Goal: Information Seeking & Learning: Understand process/instructions

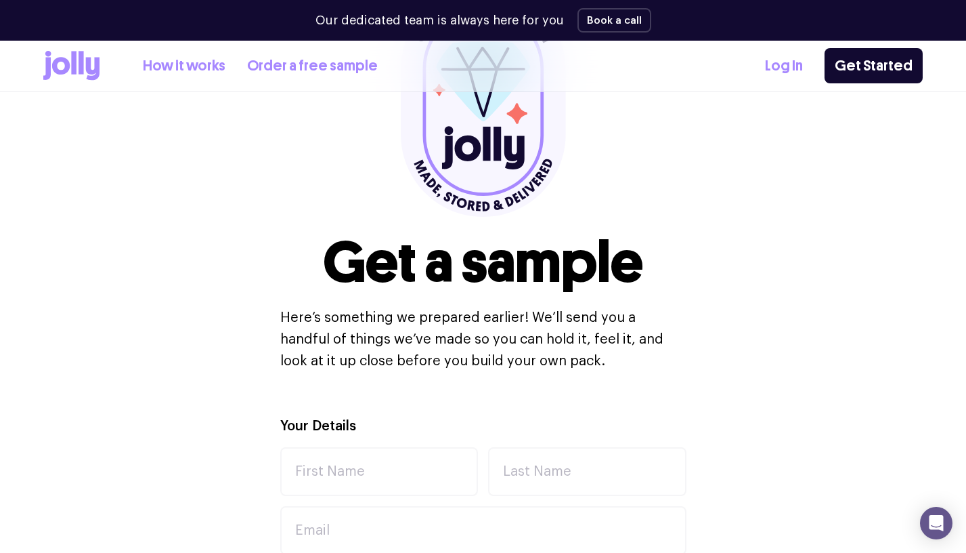
scroll to position [1027, 0]
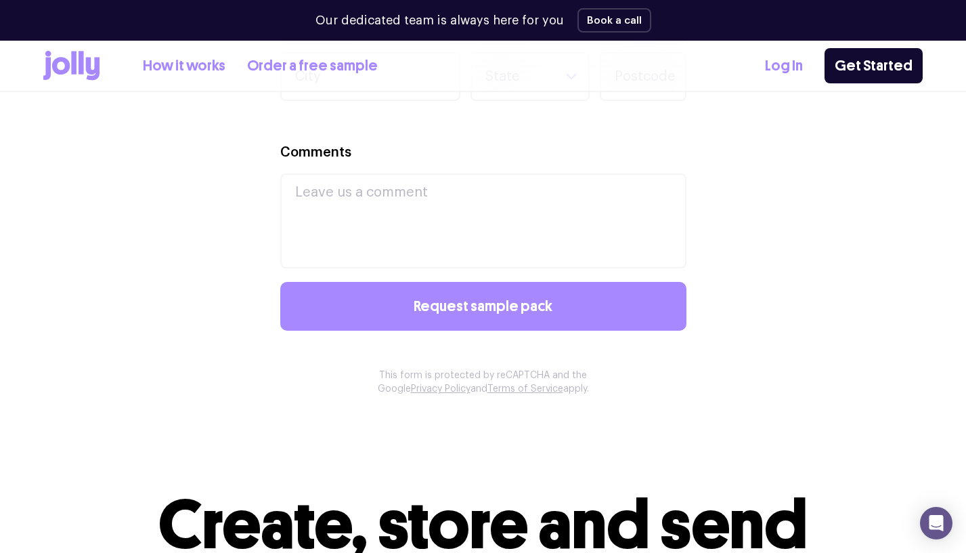
click at [70, 74] on icon at bounding box center [71, 66] width 56 height 30
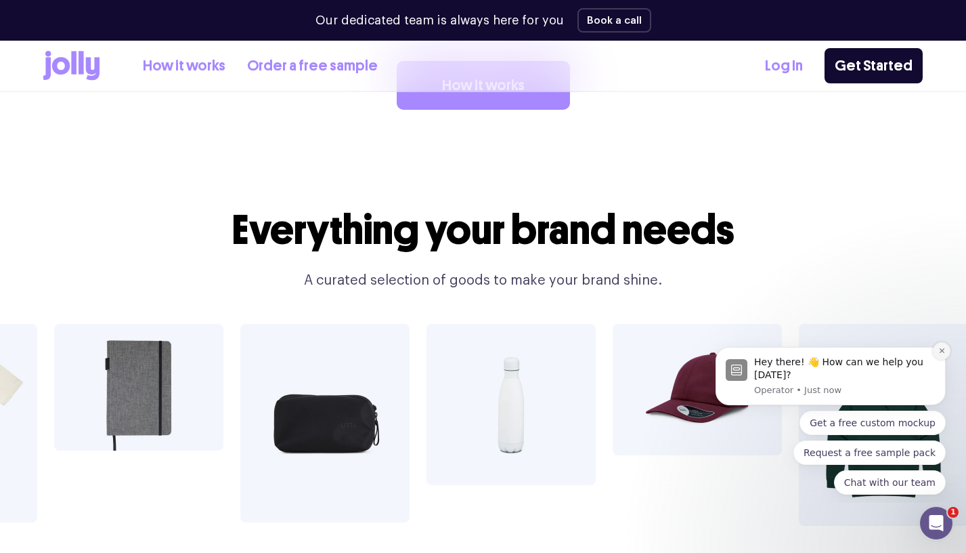
click at [942, 348] on icon "Dismiss notification" at bounding box center [942, 350] width 7 height 7
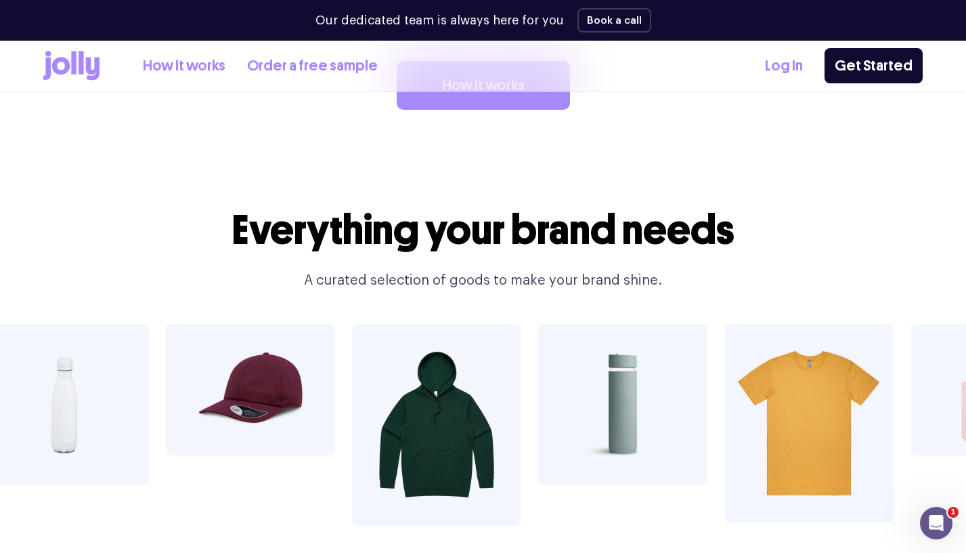
click at [194, 63] on link "How it works" at bounding box center [184, 66] width 83 height 22
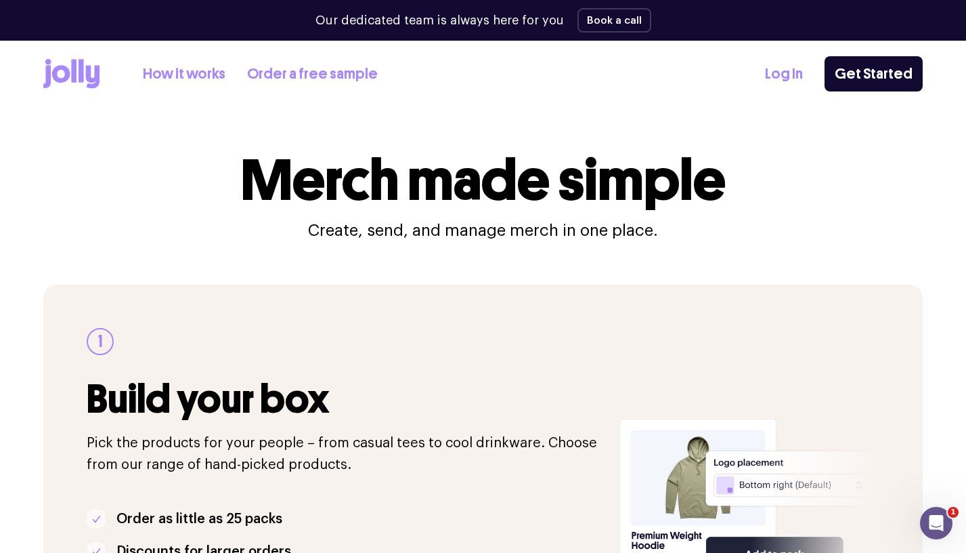
click at [77, 80] on icon at bounding box center [71, 74] width 56 height 30
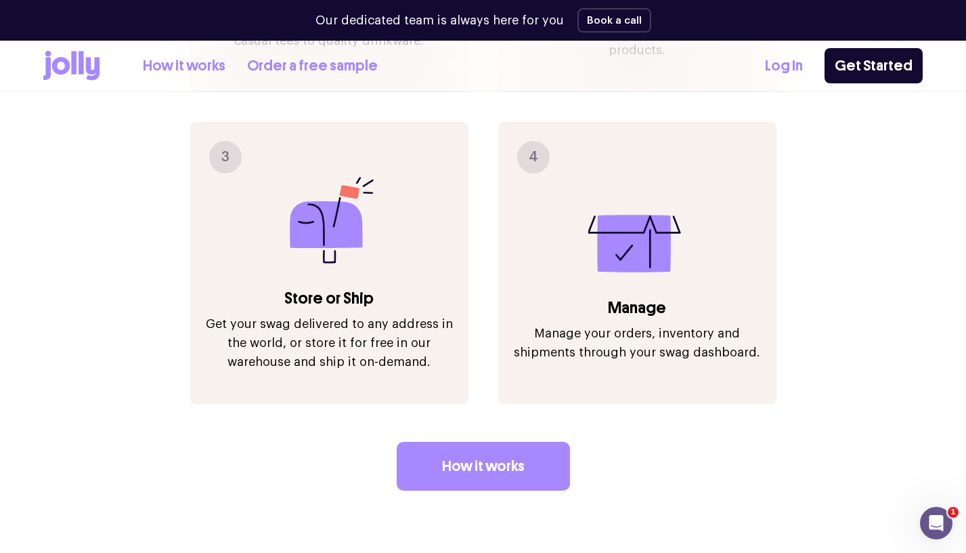
scroll to position [1858, 0]
